Goal: Contribute content: Contribute content

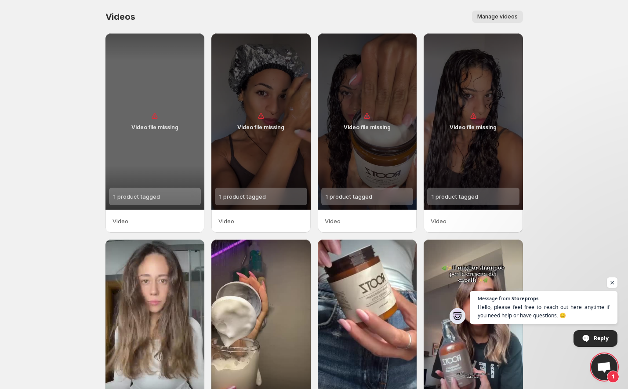
click at [158, 162] on div "Video file missing" at bounding box center [154, 121] width 99 height 176
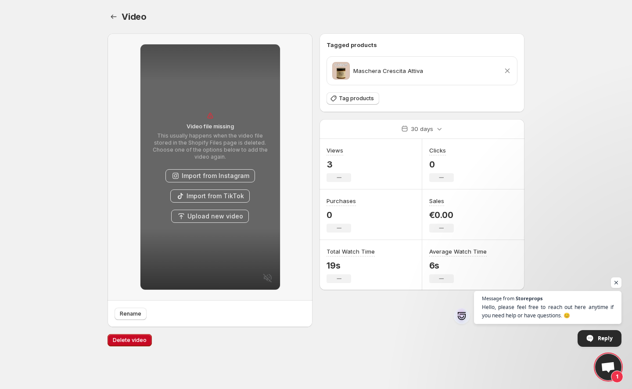
click at [196, 216] on button "Upload new video" at bounding box center [210, 215] width 78 height 13
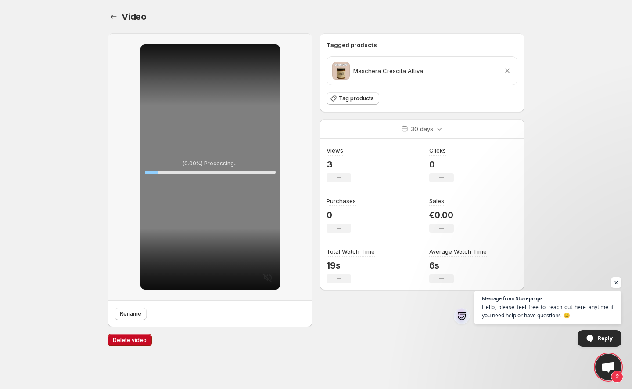
click at [506, 71] on icon at bounding box center [507, 70] width 9 height 9
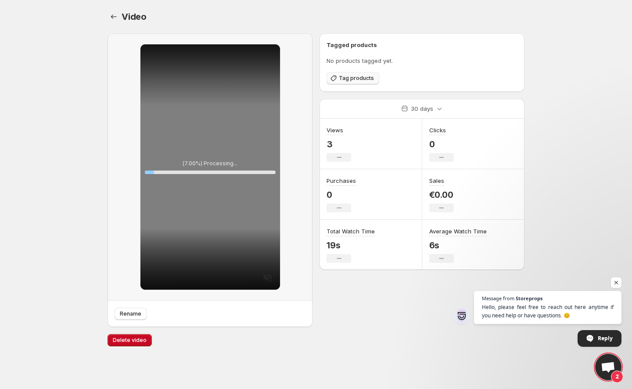
click at [368, 81] on span "Tag products" at bounding box center [356, 78] width 35 height 7
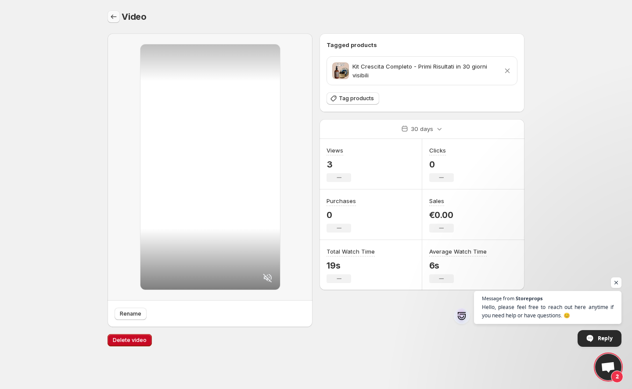
click at [115, 14] on icon "Settings" at bounding box center [113, 16] width 9 height 9
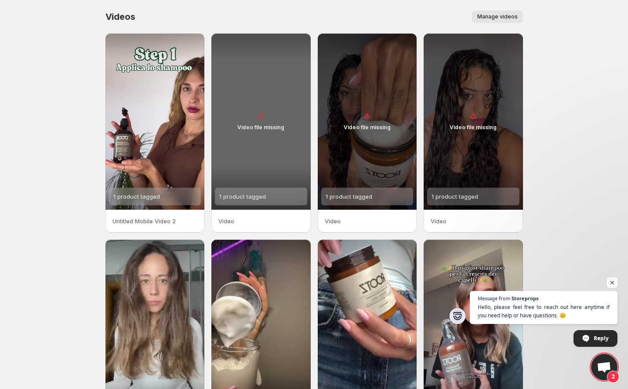
click at [264, 162] on div "Video file missing" at bounding box center [260, 121] width 99 height 176
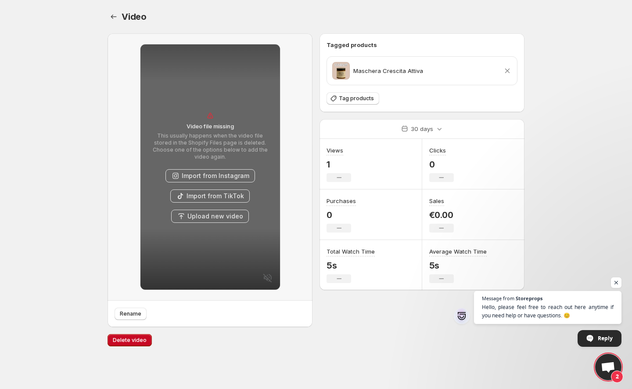
click at [219, 210] on button "Upload new video" at bounding box center [210, 215] width 78 height 13
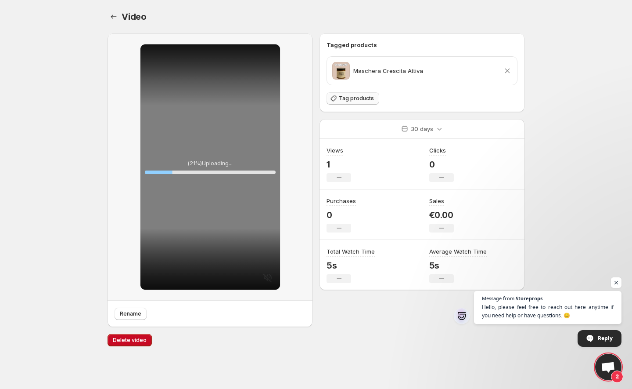
click at [348, 99] on span "Tag products" at bounding box center [356, 98] width 35 height 7
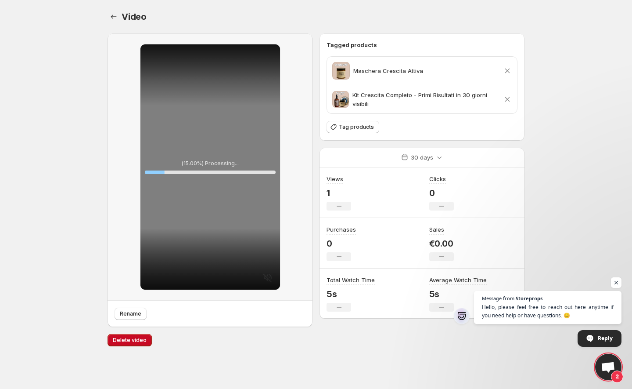
click at [505, 70] on icon at bounding box center [507, 70] width 9 height 9
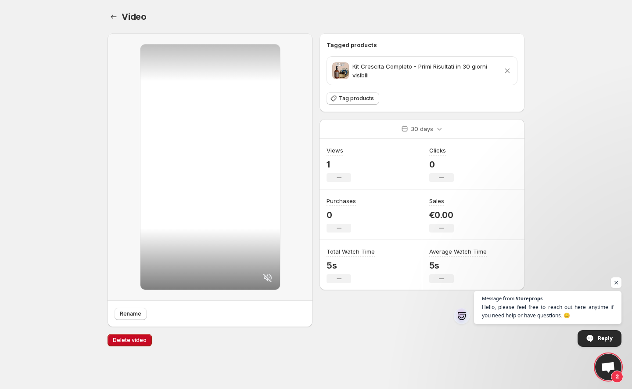
click at [267, 280] on icon at bounding box center [267, 277] width 9 height 9
click at [109, 15] on icon "Settings" at bounding box center [113, 16] width 9 height 9
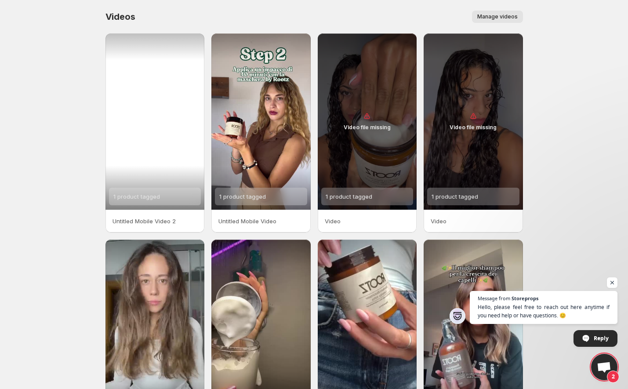
click at [169, 125] on div "1 product tagged" at bounding box center [154, 121] width 99 height 176
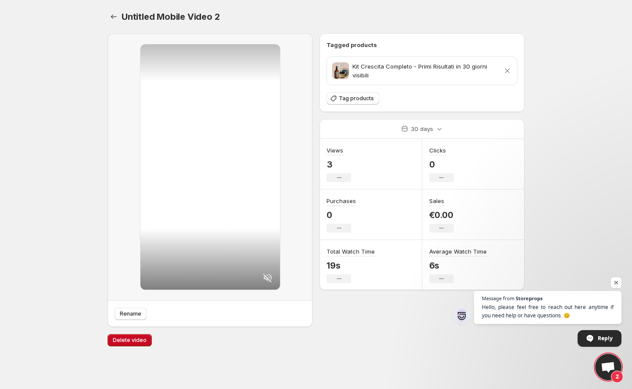
click at [271, 277] on icon at bounding box center [267, 277] width 9 height 9
click at [113, 17] on icon "Settings" at bounding box center [113, 16] width 9 height 9
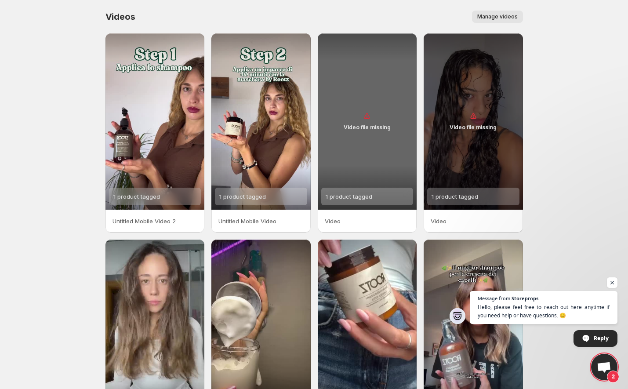
click at [384, 194] on div "1 product tagged" at bounding box center [367, 197] width 92 height 18
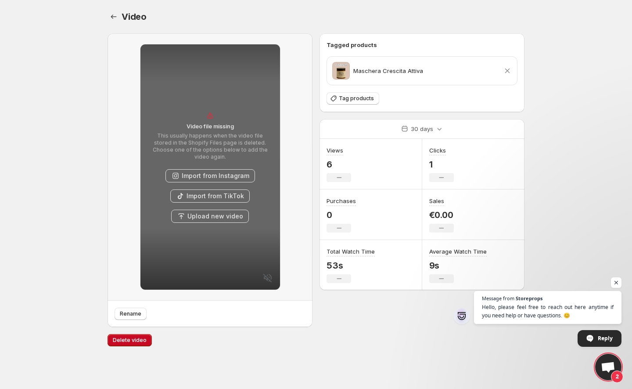
click at [209, 216] on button "Upload new video" at bounding box center [210, 215] width 78 height 13
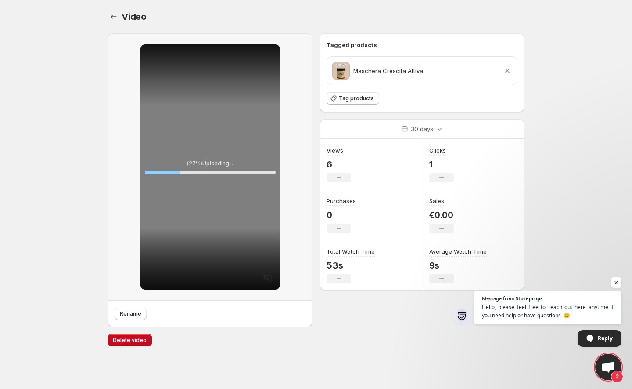
click at [509, 69] on icon at bounding box center [507, 71] width 5 height 5
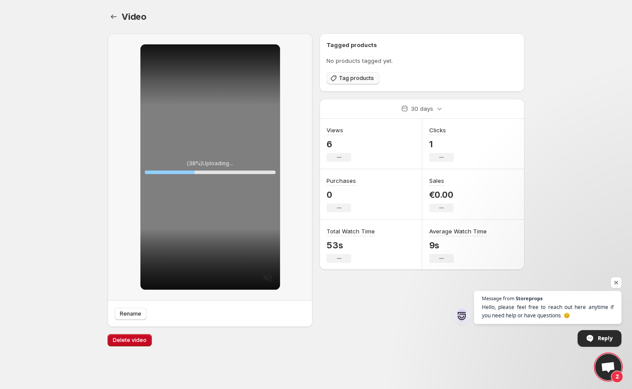
click at [361, 81] on span "Tag products" at bounding box center [356, 78] width 35 height 7
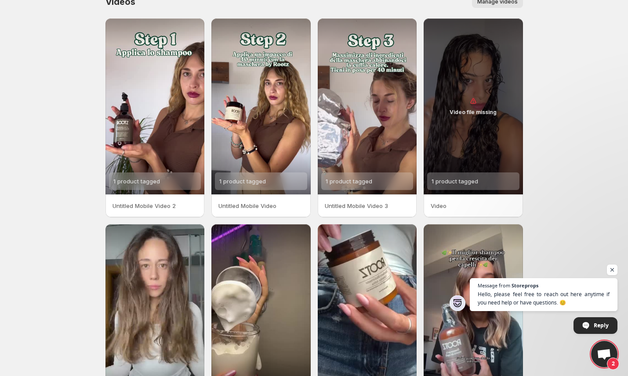
scroll to position [21, 0]
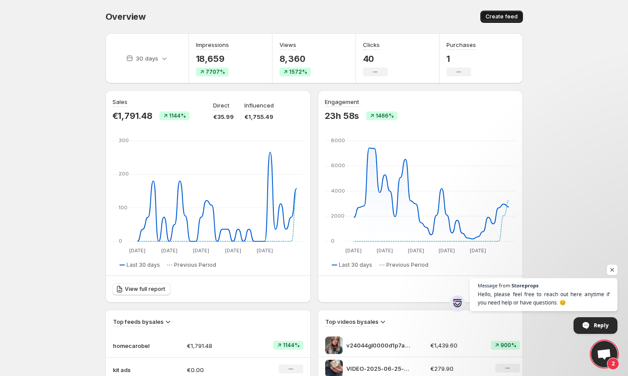
click at [511, 17] on span "Create feed" at bounding box center [501, 16] width 32 height 7
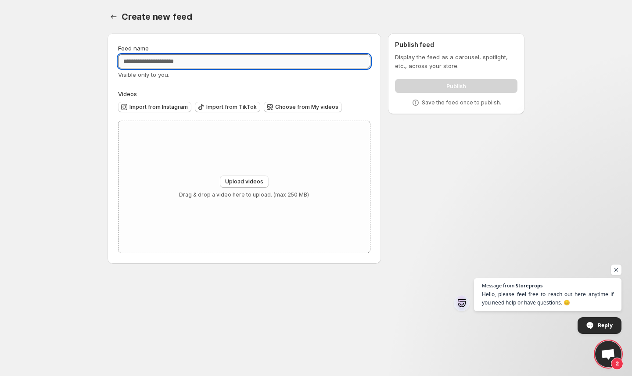
click at [259, 64] on input "Feed name" at bounding box center [244, 61] width 253 height 14
click at [216, 82] on div "Feed name Visible only to you. Videos Import from Instagram Import from TikTok …" at bounding box center [244, 148] width 253 height 209
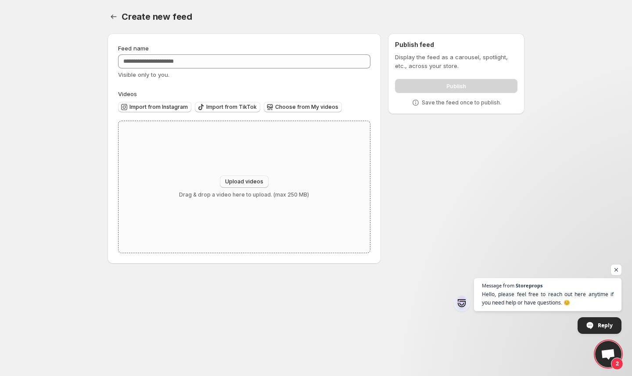
click at [252, 186] on button "Upload videos" at bounding box center [244, 182] width 49 height 12
type input "**********"
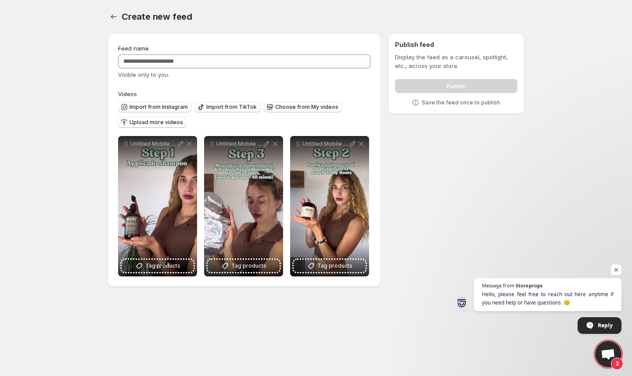
click at [376, 0] on div "Create new feed. This page is ready Create new feed" at bounding box center [316, 16] width 417 height 33
click at [106, 10] on div "**********" at bounding box center [316, 149] width 438 height 298
click at [111, 15] on icon "Settings" at bounding box center [113, 16] width 9 height 9
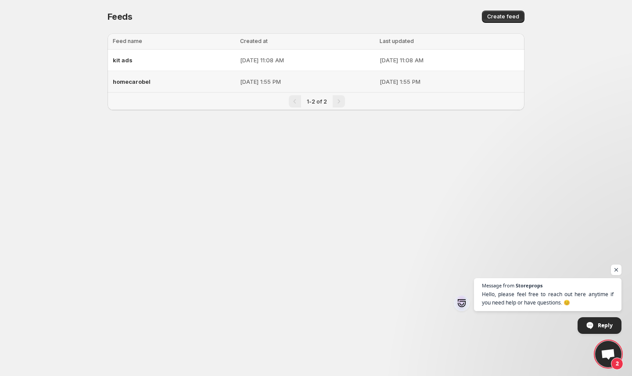
click at [192, 83] on div "homecarobel" at bounding box center [174, 82] width 122 height 16
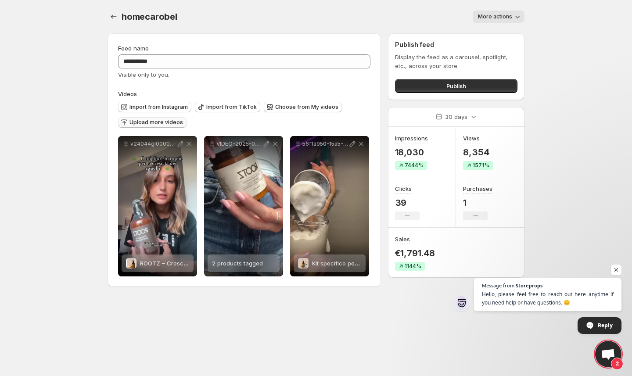
click at [163, 121] on span "Upload more videos" at bounding box center [157, 122] width 54 height 7
click at [114, 20] on icon "Settings" at bounding box center [113, 16] width 9 height 9
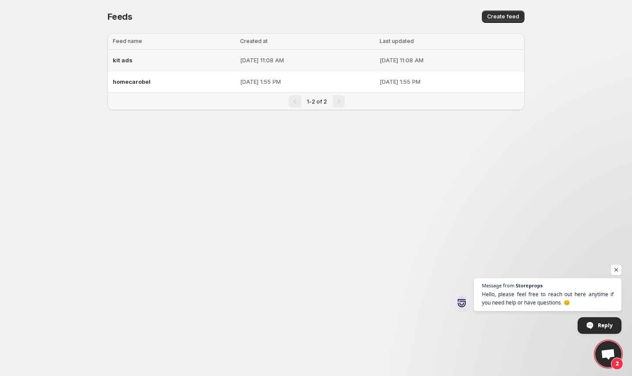
click at [185, 65] on div "kit ads" at bounding box center [174, 60] width 122 height 16
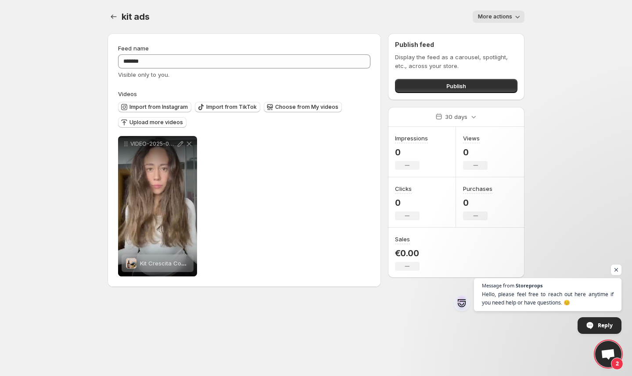
click at [120, 18] on div at bounding box center [115, 17] width 14 height 12
click at [115, 18] on icon "Settings" at bounding box center [113, 16] width 9 height 9
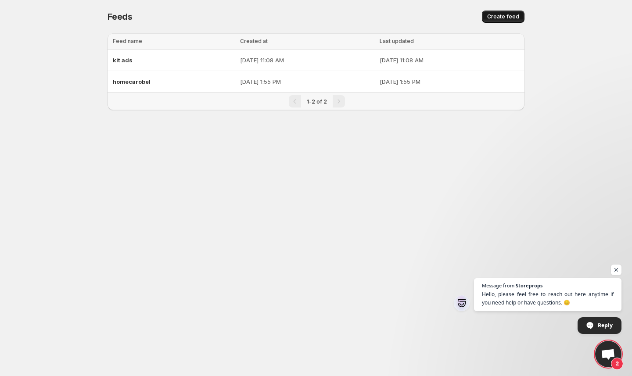
click at [501, 21] on button "Create feed" at bounding box center [503, 17] width 43 height 12
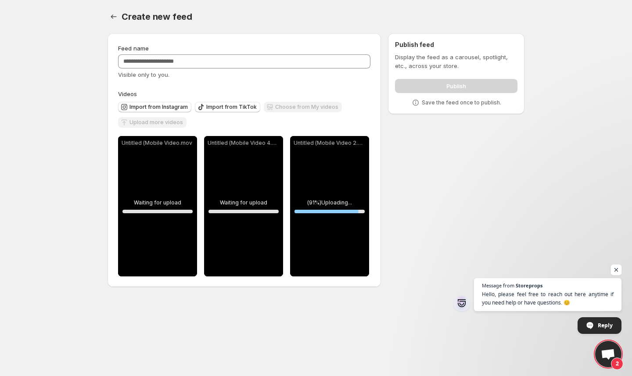
click at [619, 273] on span "Open chat" at bounding box center [616, 270] width 11 height 11
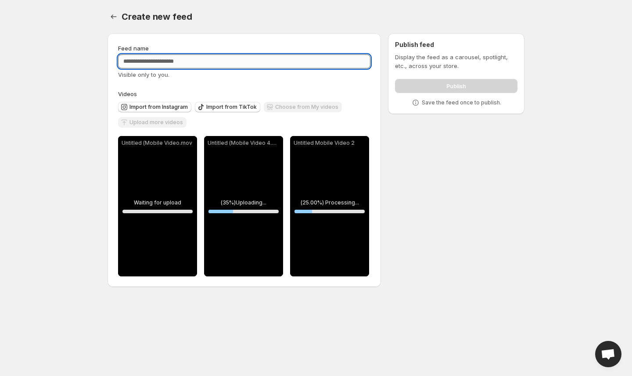
click at [319, 58] on input "Feed name" at bounding box center [244, 61] width 253 height 14
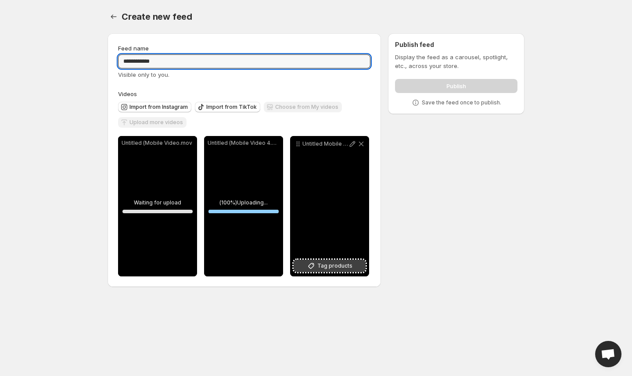
type input "**********"
click at [320, 263] on span "Tag products" at bounding box center [334, 266] width 35 height 9
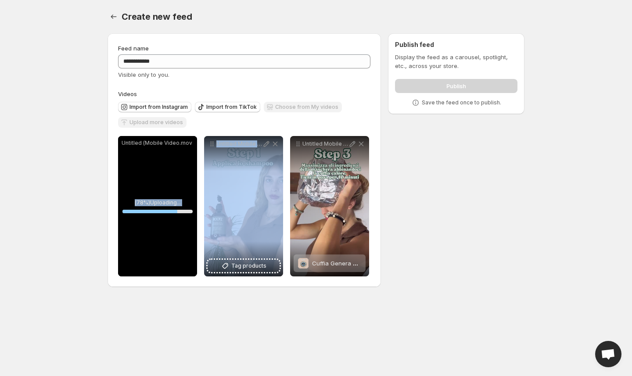
drag, startPoint x: 249, startPoint y: 239, endPoint x: 158, endPoint y: 238, distance: 91.8
click at [158, 238] on div "**********" at bounding box center [243, 206] width 251 height 141
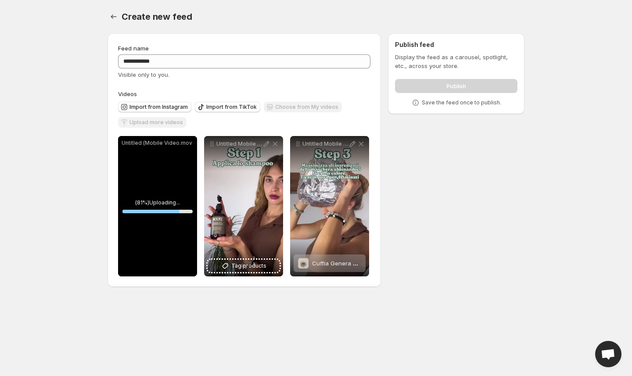
click at [314, 334] on body "**********" at bounding box center [316, 188] width 632 height 376
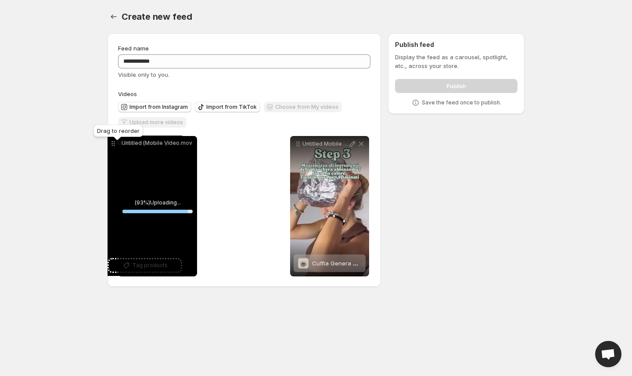
drag, startPoint x: 212, startPoint y: 143, endPoint x: 113, endPoint y: 142, distance: 98.8
click at [113, 142] on icon at bounding box center [113, 143] width 9 height 9
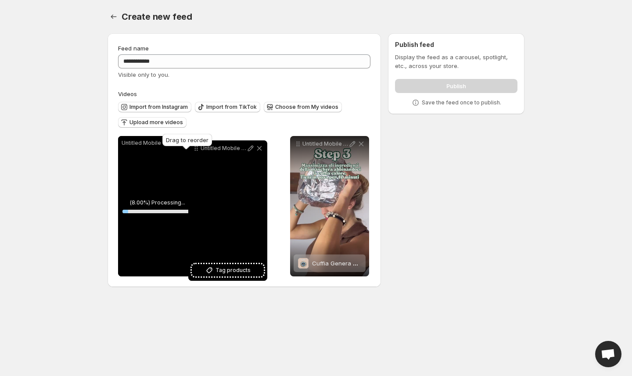
drag, startPoint x: 214, startPoint y: 141, endPoint x: 209, endPoint y: 145, distance: 6.6
click at [209, 145] on body "**********" at bounding box center [316, 188] width 632 height 376
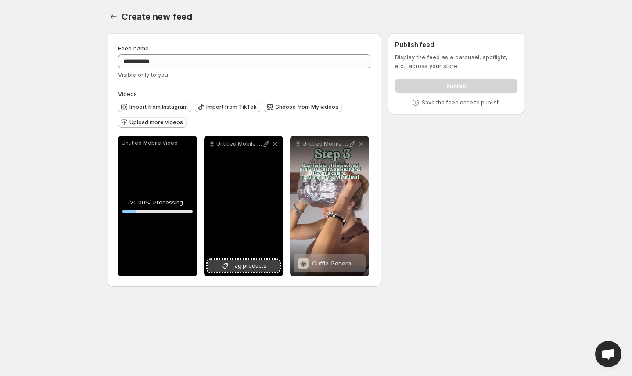
click at [230, 269] on icon at bounding box center [225, 266] width 9 height 9
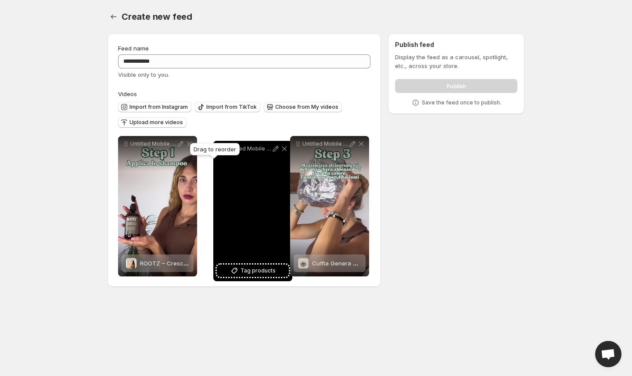
drag, startPoint x: 125, startPoint y: 142, endPoint x: 218, endPoint y: 147, distance: 93.2
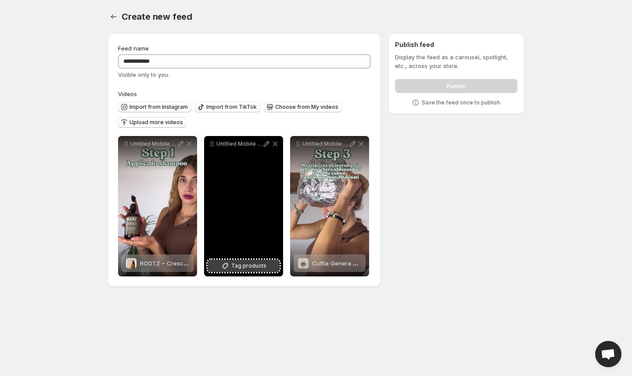
click at [240, 266] on span "Tag products" at bounding box center [248, 266] width 35 height 9
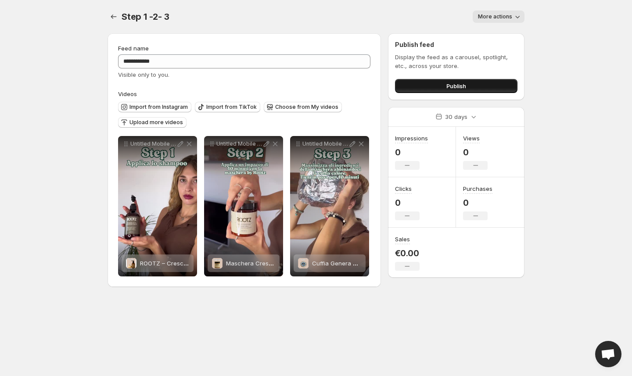
click at [466, 87] on span "Publish" at bounding box center [457, 86] width 20 height 9
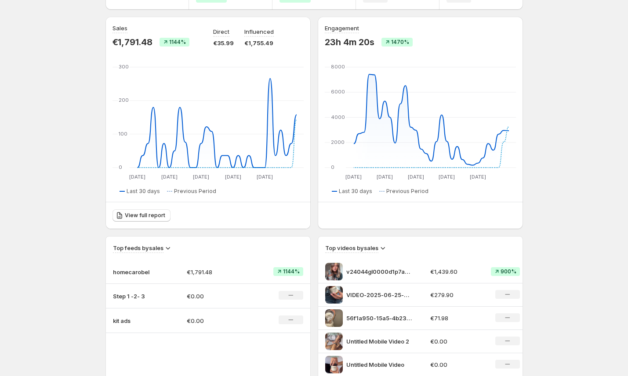
scroll to position [49, 0]
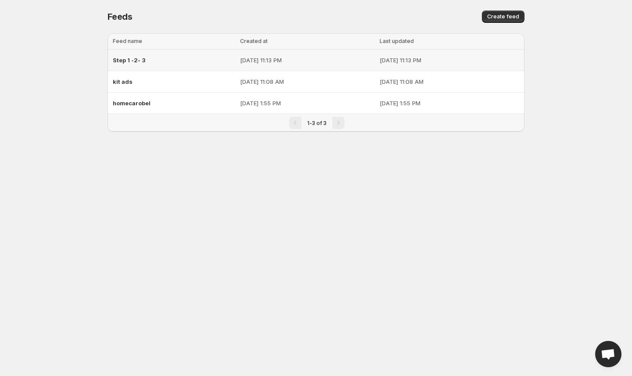
click at [313, 58] on p "[DATE] 11:13 PM" at bounding box center [307, 60] width 135 height 9
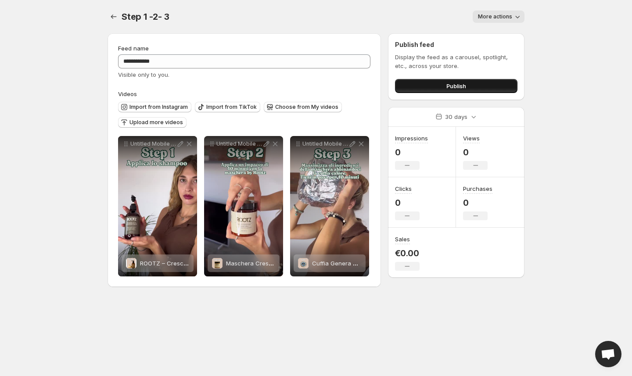
click at [464, 85] on span "Publish" at bounding box center [457, 86] width 20 height 9
click at [500, 18] on span "More actions" at bounding box center [495, 16] width 34 height 7
click at [501, 18] on span "More actions" at bounding box center [495, 16] width 34 height 7
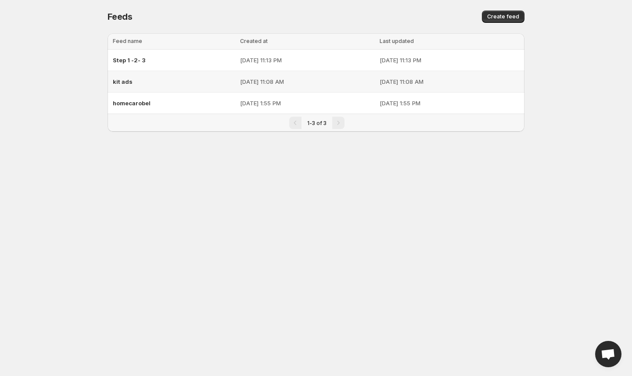
click at [303, 83] on p "[DATE] 11:08 AM" at bounding box center [307, 81] width 135 height 9
click at [240, 103] on p "[DATE] 1:55 PM" at bounding box center [307, 103] width 135 height 9
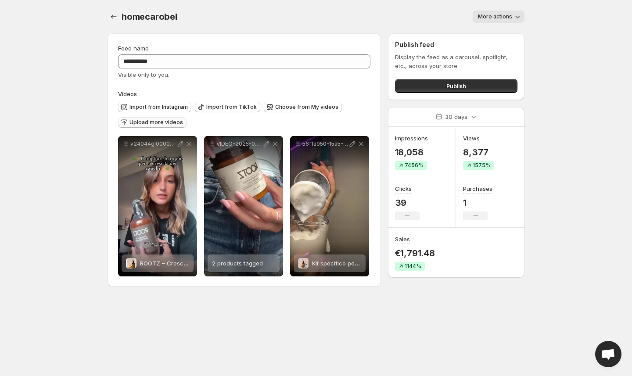
click at [170, 119] on button "Upload more videos" at bounding box center [152, 122] width 69 height 11
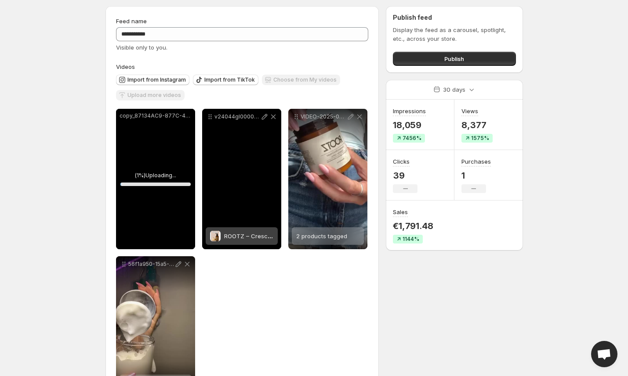
scroll to position [38, 0]
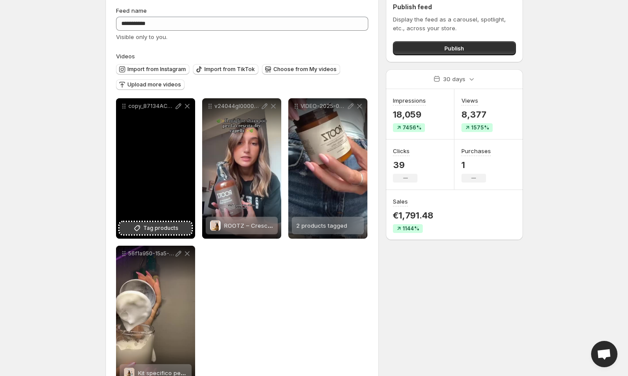
click at [166, 226] on span "Tag products" at bounding box center [160, 228] width 35 height 9
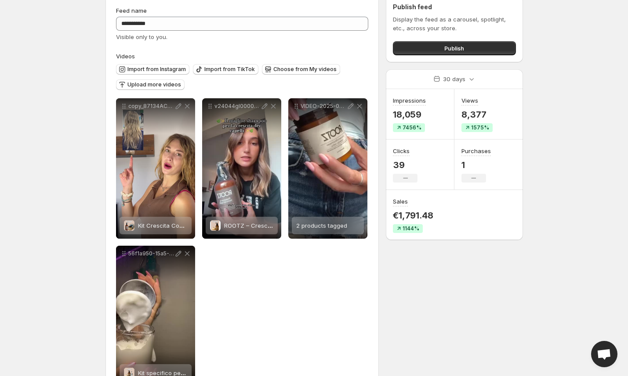
scroll to position [0, 0]
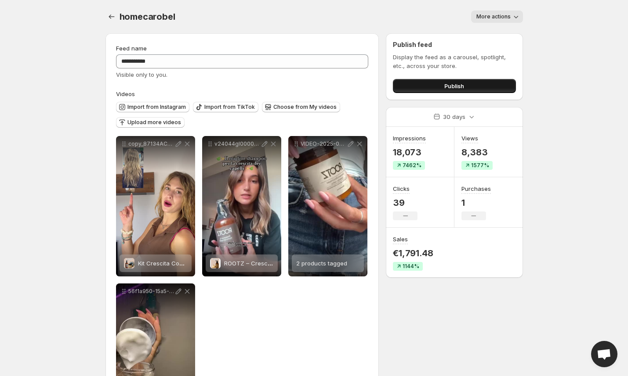
click at [430, 86] on button "Publish" at bounding box center [454, 86] width 123 height 14
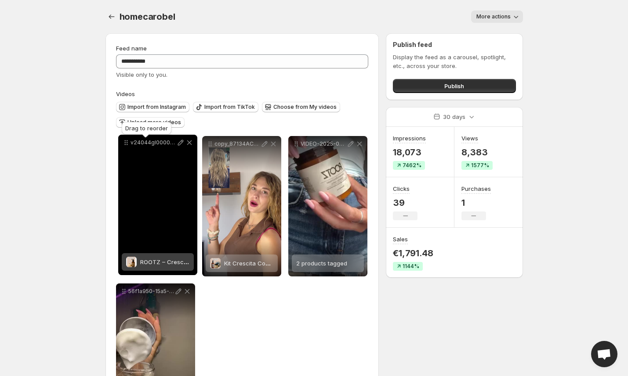
drag, startPoint x: 210, startPoint y: 145, endPoint x: 126, endPoint y: 144, distance: 83.9
click at [126, 144] on icon at bounding box center [126, 142] width 9 height 9
